Goal: Information Seeking & Learning: Find specific page/section

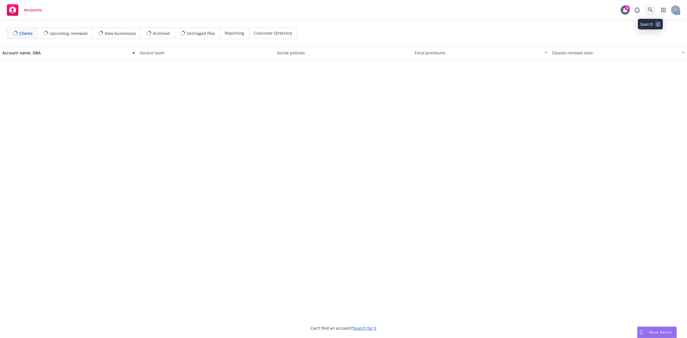
click at [651, 9] on icon at bounding box center [650, 9] width 5 height 5
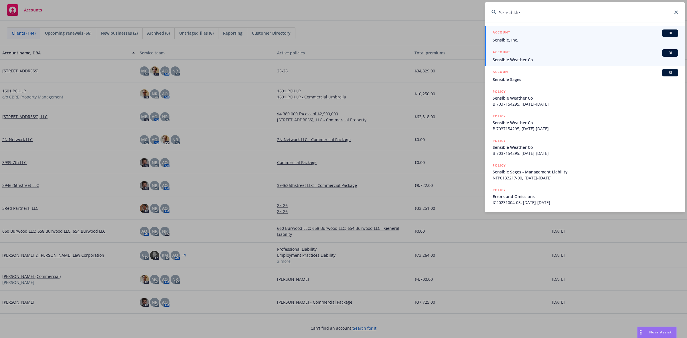
type input "Sensibkle"
click at [550, 53] on div "ACCOUNT BI" at bounding box center [586, 52] width 186 height 7
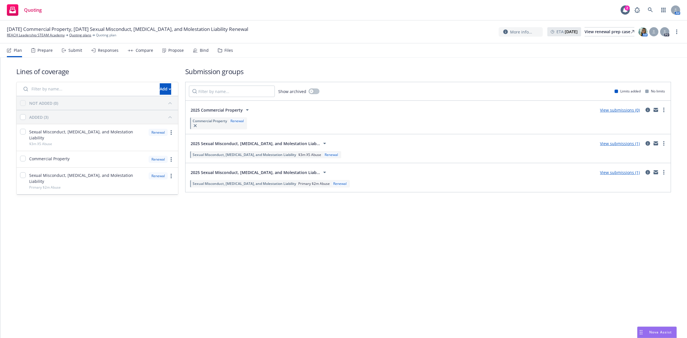
click at [169, 47] on div "Propose" at bounding box center [172, 51] width 21 height 14
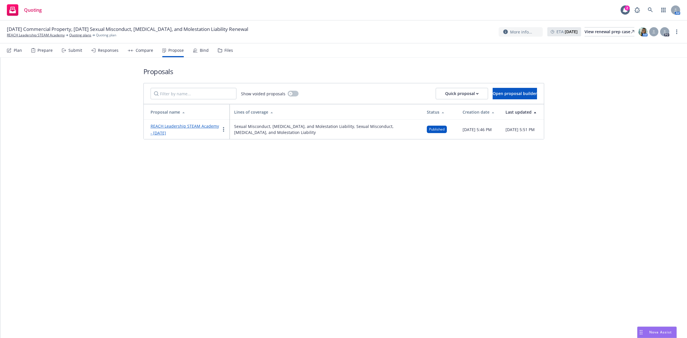
click at [198, 125] on link "REACH Leadership STEAM Academy - August 2025" at bounding box center [185, 129] width 68 height 12
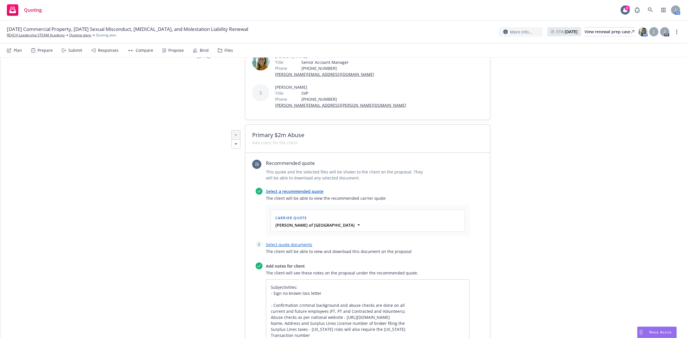
scroll to position [98, 0]
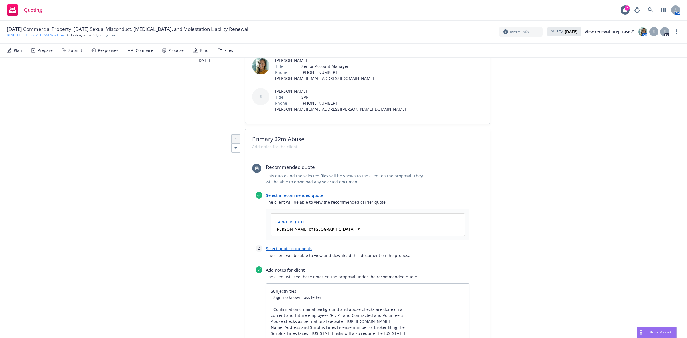
click at [19, 35] on link "REACH Leadership STEAM Academy" at bounding box center [36, 35] width 58 height 5
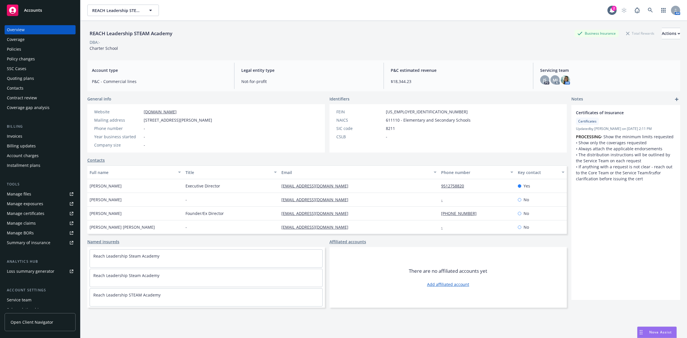
click at [15, 50] on div "Policies" at bounding box center [14, 49] width 14 height 9
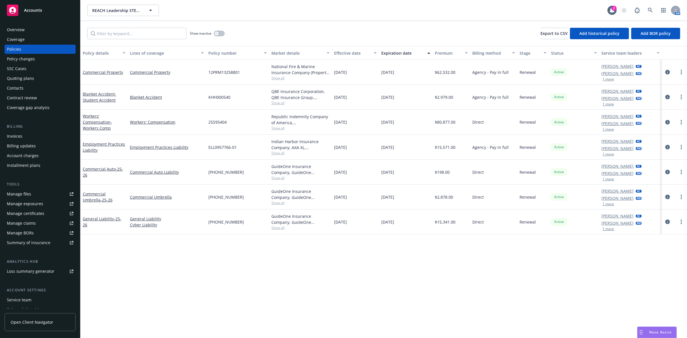
click at [220, 30] on div "Show inactive" at bounding box center [207, 33] width 35 height 11
click at [220, 35] on button "button" at bounding box center [219, 34] width 11 height 6
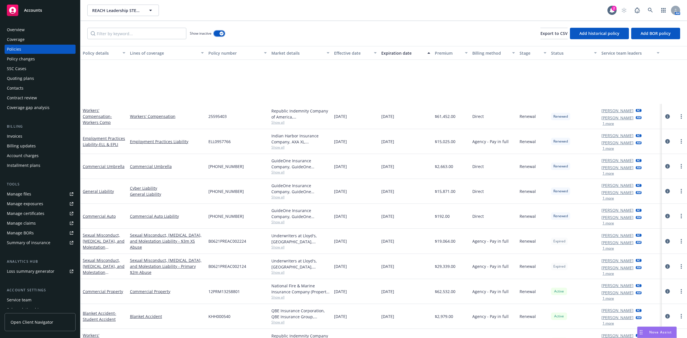
scroll to position [394, 0]
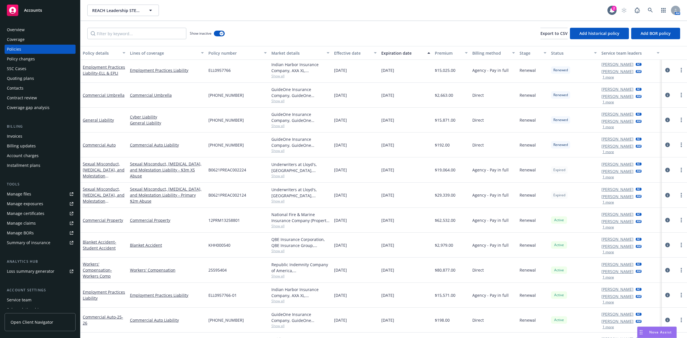
click at [34, 194] on link "Manage files" at bounding box center [40, 194] width 71 height 9
click at [27, 75] on div "Quoting plans" at bounding box center [20, 78] width 27 height 9
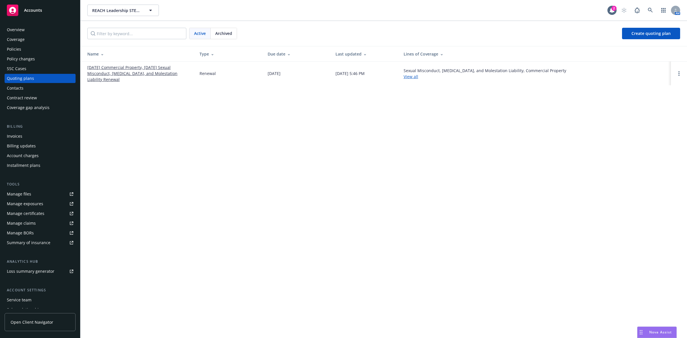
click at [104, 74] on link "08/23/25 Commercial Property, 08/12/25 Sexual Misconduct, Physical Abuse, and M…" at bounding box center [138, 73] width 103 height 18
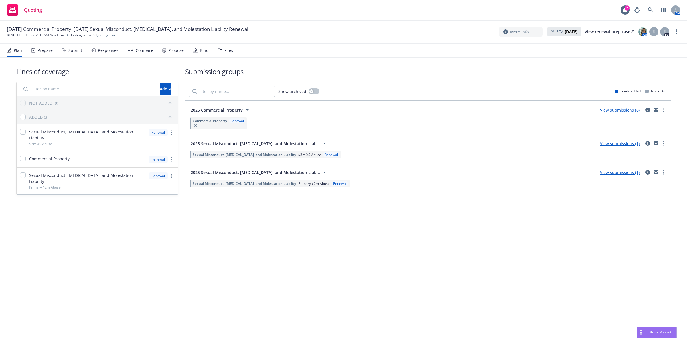
click at [227, 50] on div "Files" at bounding box center [229, 50] width 9 height 5
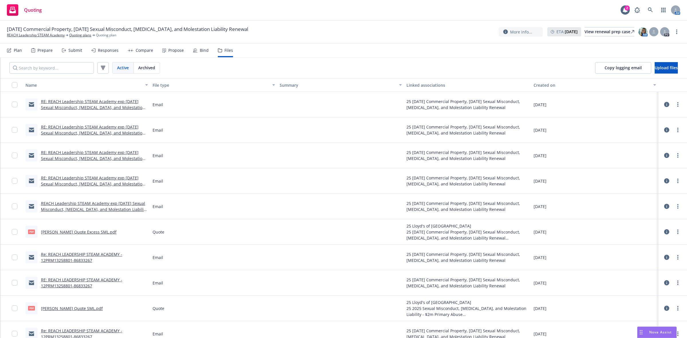
click at [87, 107] on link "RE: REACH Leadership STEAM Academy exp [DATE] Sexual Misconduct, [MEDICAL_DATA]…" at bounding box center [93, 107] width 104 height 17
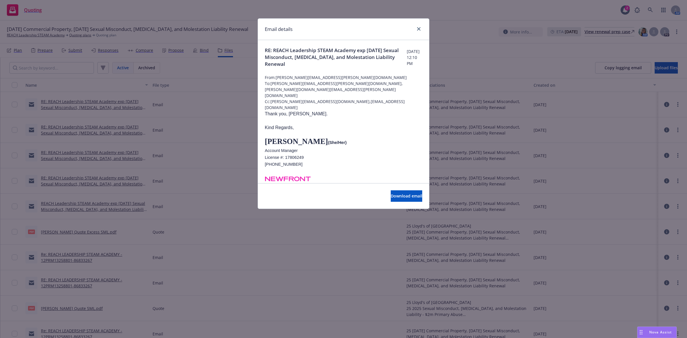
drag, startPoint x: 334, startPoint y: 65, endPoint x: 288, endPoint y: 59, distance: 46.8
click at [288, 59] on span "RE: REACH Leadership STEAM Academy exp [DATE] Sexual Misconduct, [MEDICAL_DATA]…" at bounding box center [336, 57] width 142 height 21
copy span "Sexual Misconduct, [MEDICAL_DATA], and Molestation Liability Renewal"
click at [418, 27] on icon "close" at bounding box center [418, 28] width 3 height 3
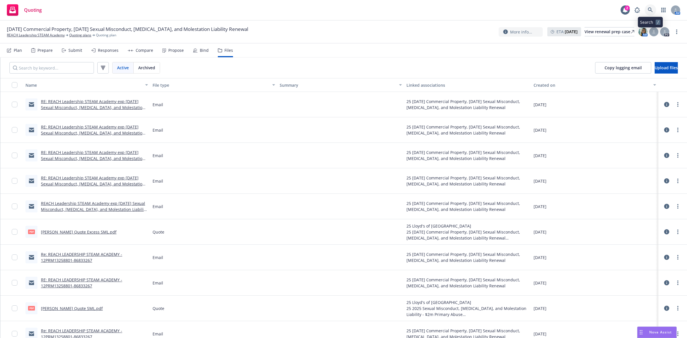
click at [646, 12] on link at bounding box center [650, 9] width 11 height 11
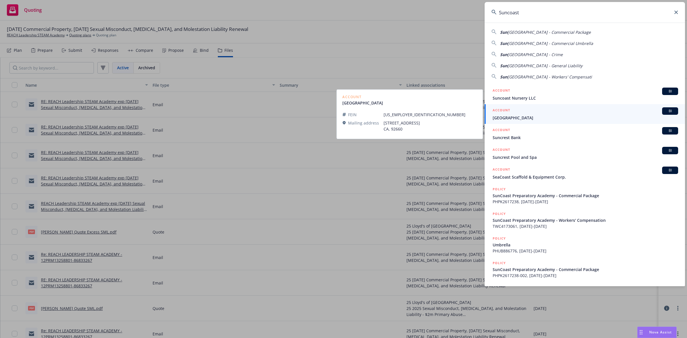
type input "Suncoast"
click at [593, 113] on div "ACCOUNT BI" at bounding box center [586, 110] width 186 height 7
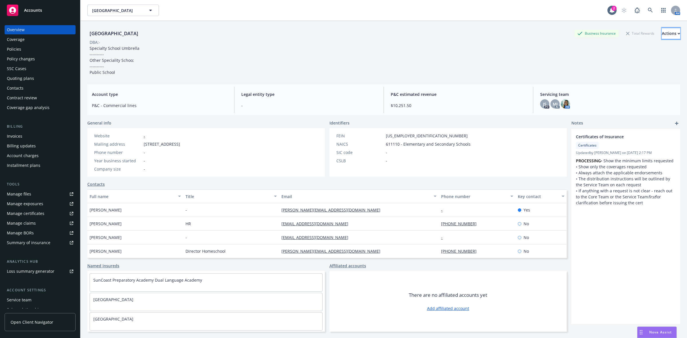
click at [662, 35] on div "Actions" at bounding box center [671, 33] width 18 height 11
click at [619, 71] on link "Copy logging email" at bounding box center [633, 71] width 94 height 11
click at [662, 32] on div "Actions" at bounding box center [671, 33] width 18 height 11
click at [645, 15] on link at bounding box center [650, 10] width 11 height 11
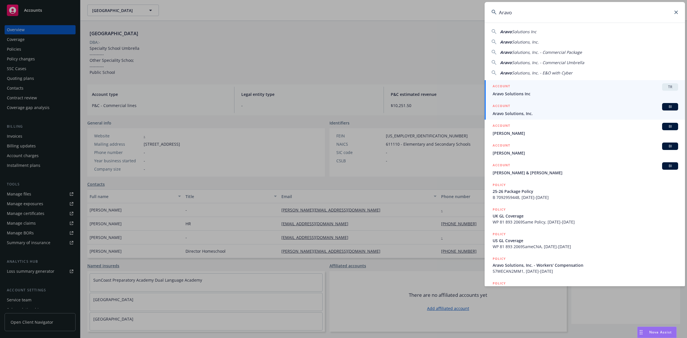
type input "Aravo"
click at [570, 104] on div "ACCOUNT BI" at bounding box center [586, 106] width 186 height 7
